Goal: Task Accomplishment & Management: Manage account settings

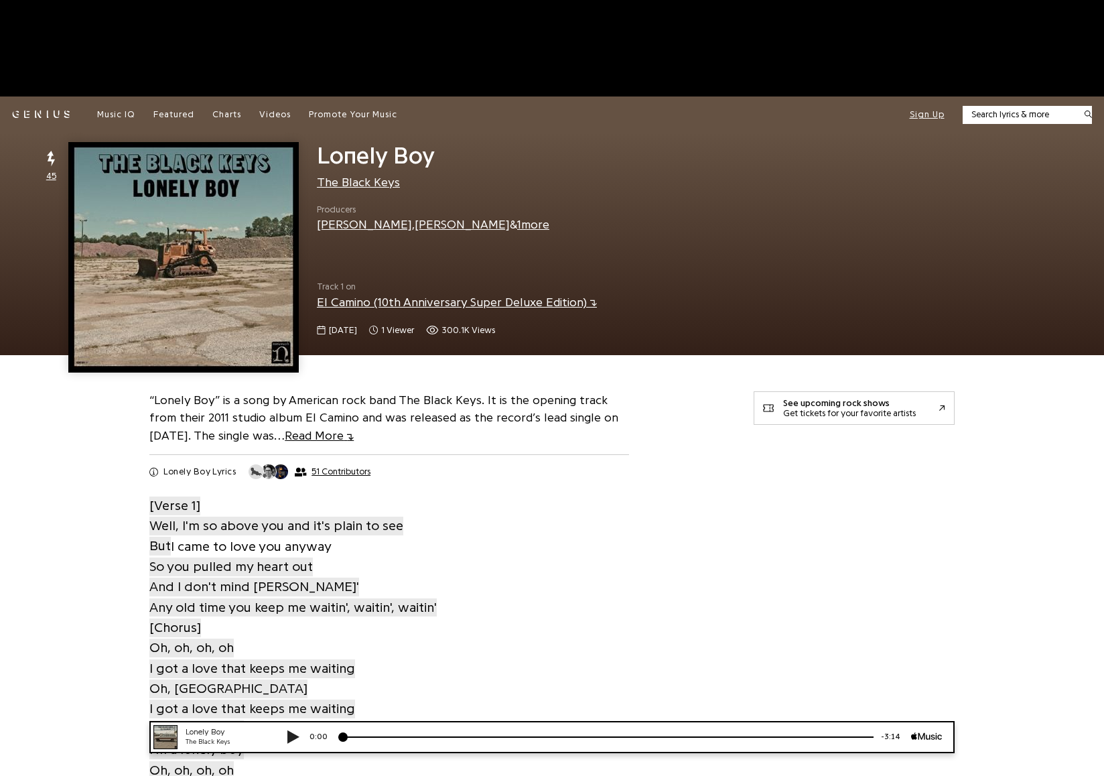
click at [932, 110] on button "Sign Up" at bounding box center [927, 115] width 35 height 12
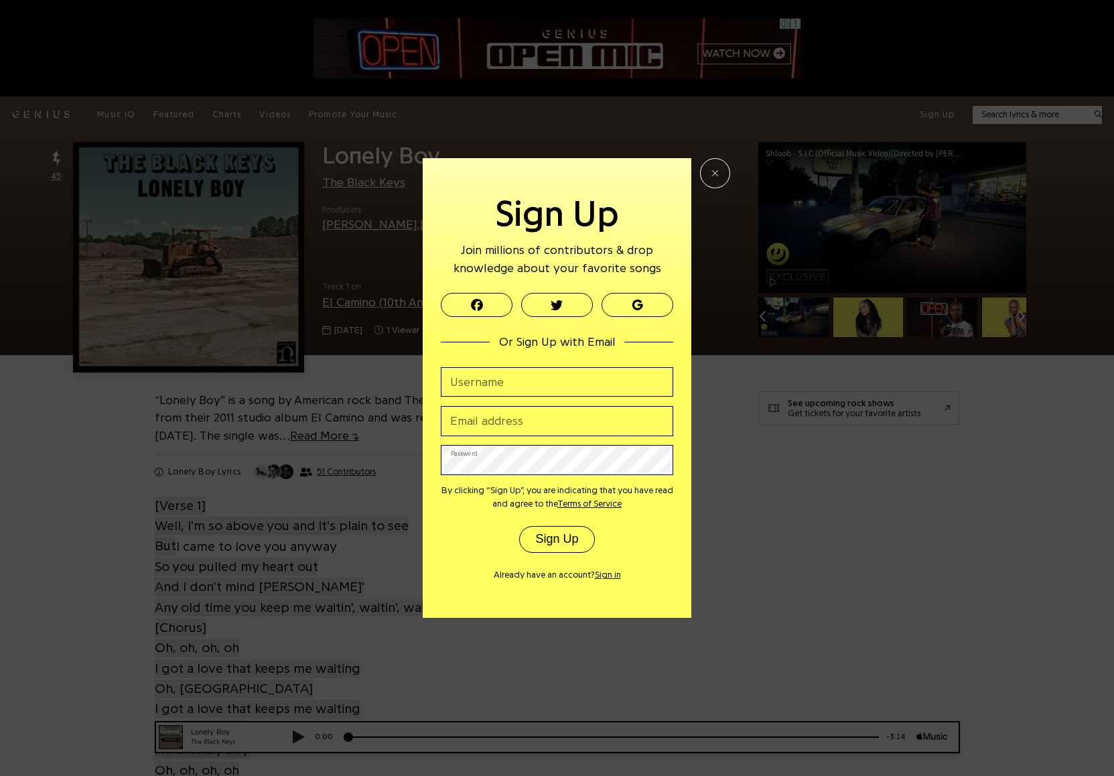
click at [617, 572] on button "Sign in" at bounding box center [608, 574] width 26 height 9
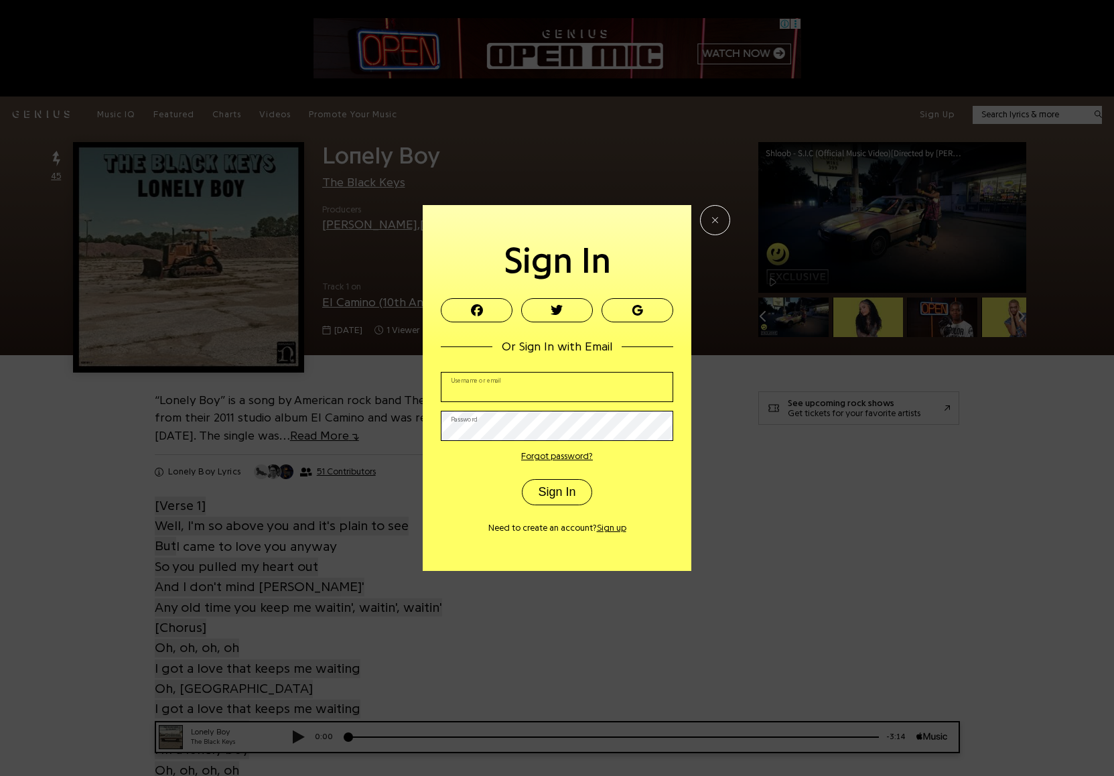
click at [550, 393] on input "Username or email" at bounding box center [557, 387] width 232 height 30
type input "genius_test_editor"
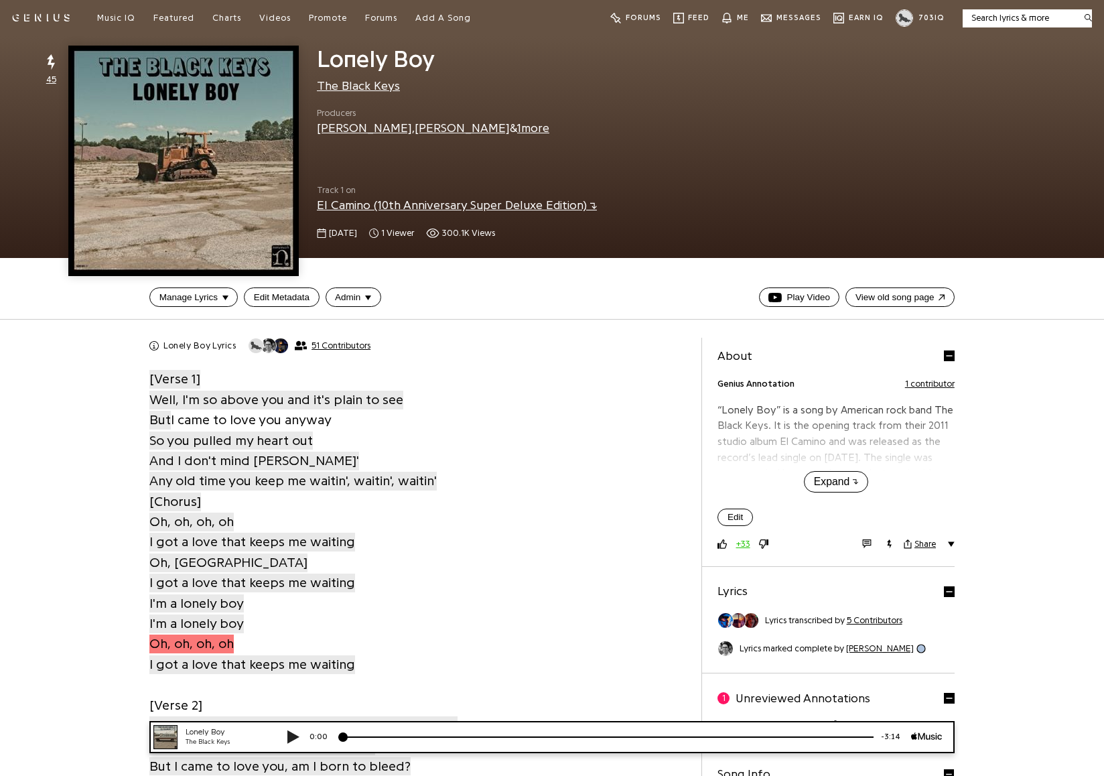
click at [935, 16] on span "703 IQ" at bounding box center [931, 17] width 25 height 7
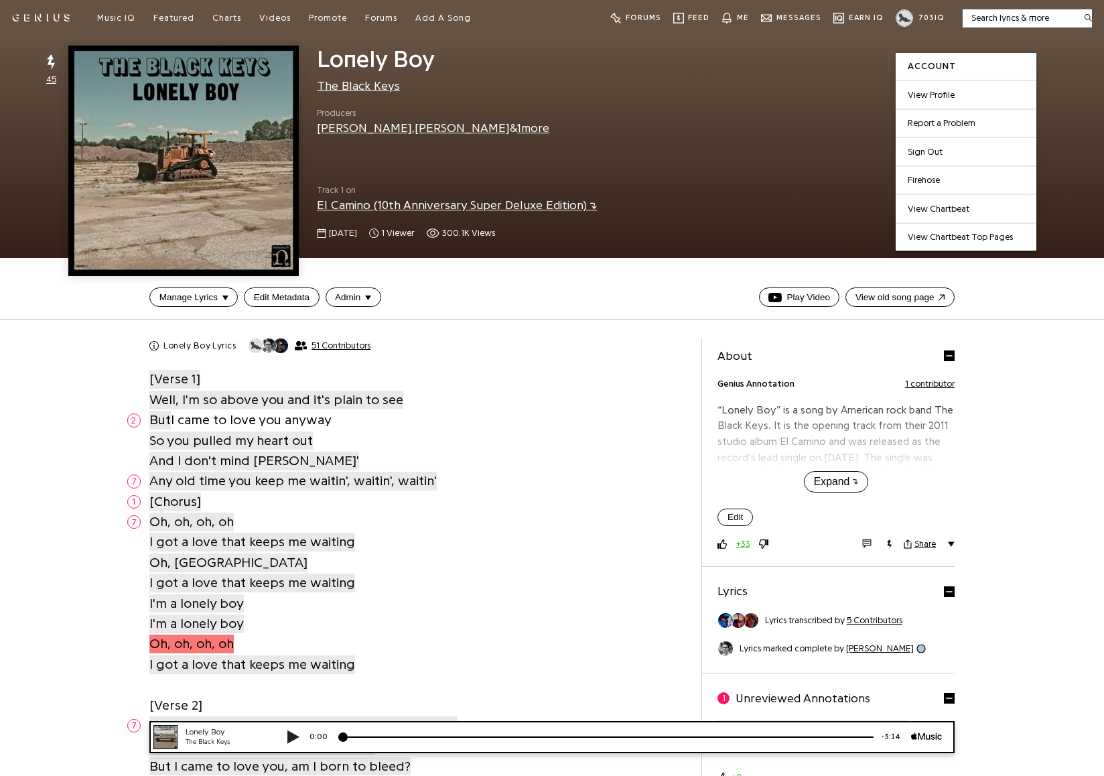
click at [943, 153] on button "Sign Out" at bounding box center [966, 151] width 141 height 29
